Goal: Task Accomplishment & Management: Use online tool/utility

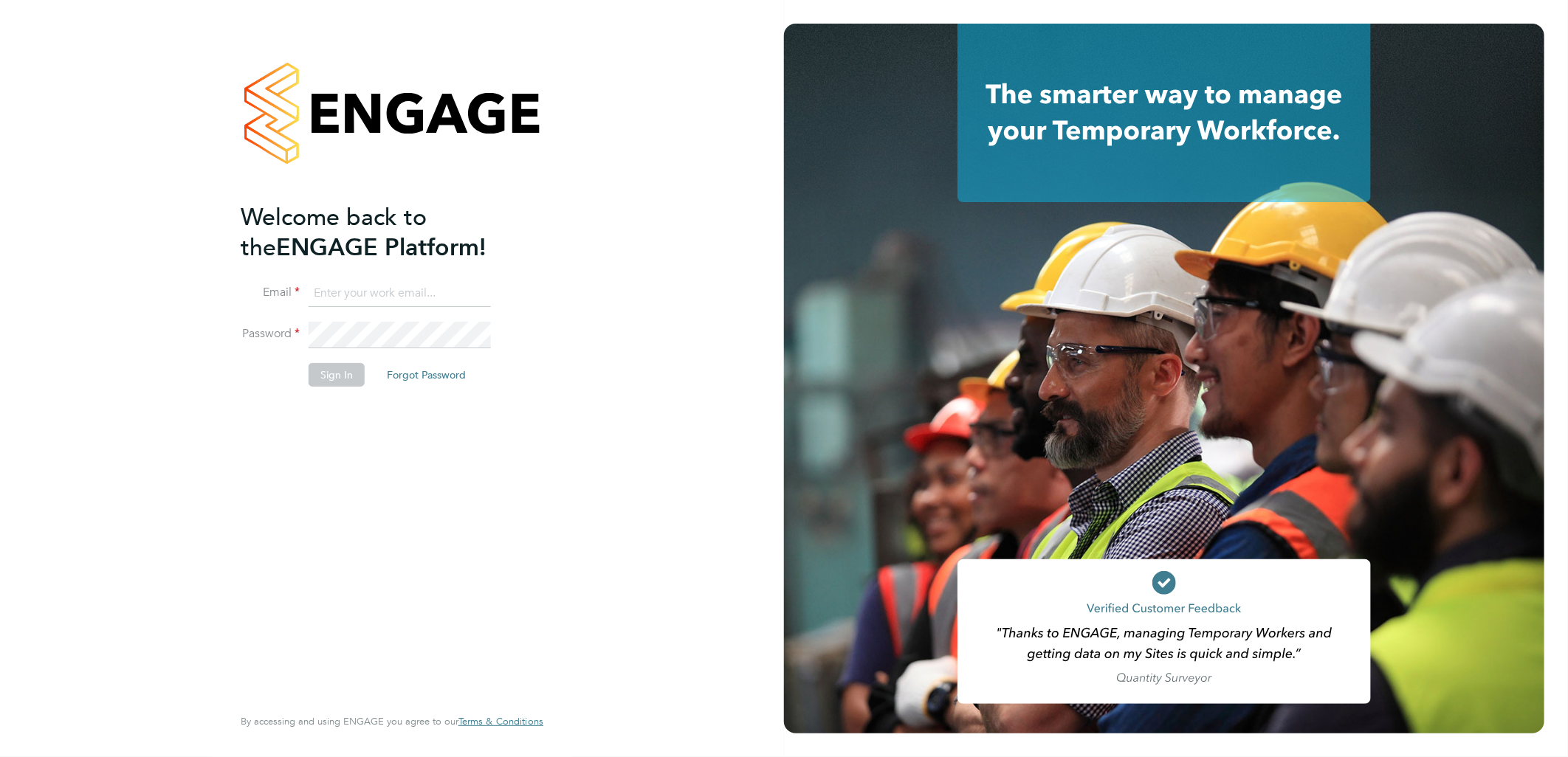
type input "lauren.butler@linsco.com"
click at [327, 378] on button "Sign In" at bounding box center [337, 375] width 56 height 24
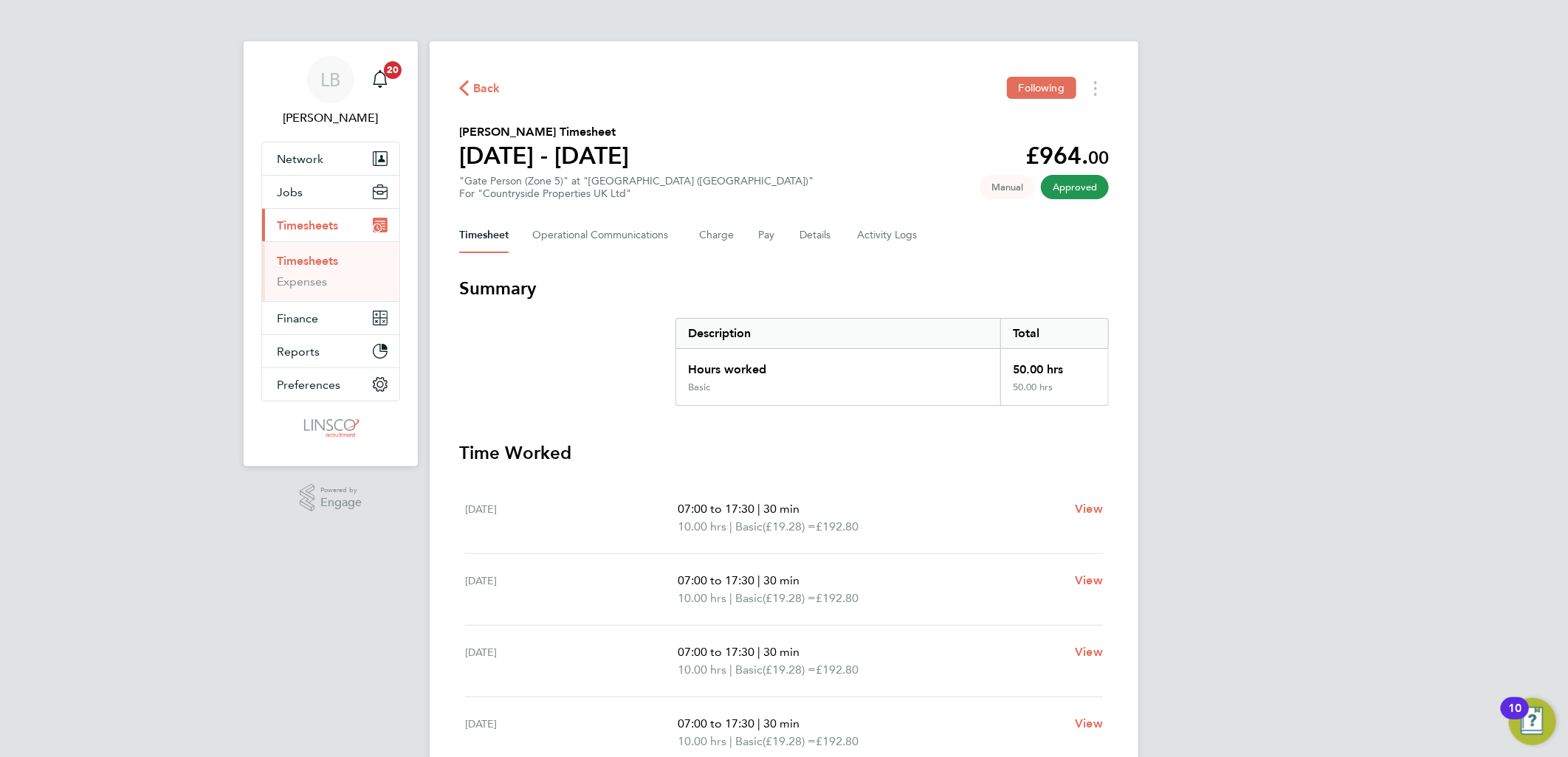
click at [485, 84] on span "Back" at bounding box center [487, 88] width 27 height 18
